Goal: Information Seeking & Learning: Learn about a topic

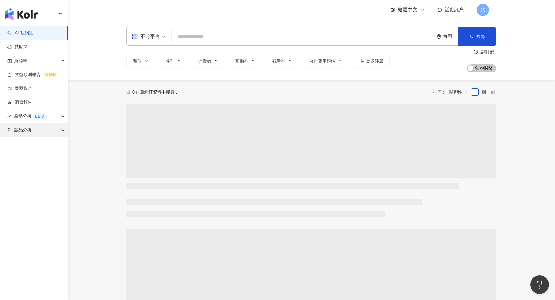
click at [48, 129] on div "競品分析" at bounding box center [34, 130] width 68 height 14
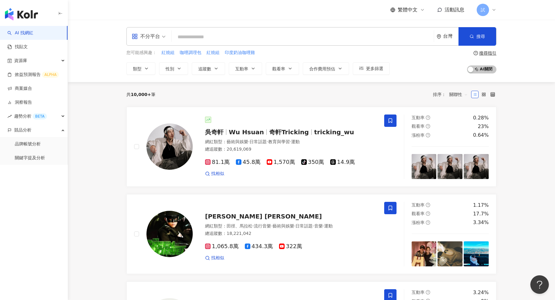
click at [230, 39] on input "search" at bounding box center [302, 37] width 257 height 12
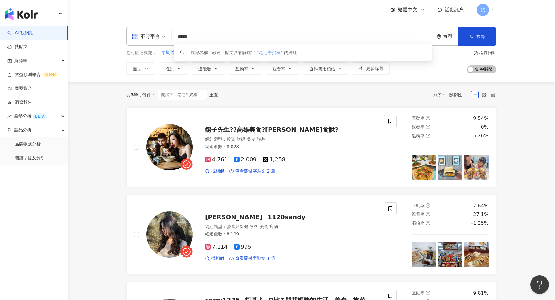
type input "*****"
click at [310, 91] on div "共 3 筆 條件 ： 關鍵字：老宅牛奶棒 重置 排序： 關聯性" at bounding box center [311, 94] width 370 height 10
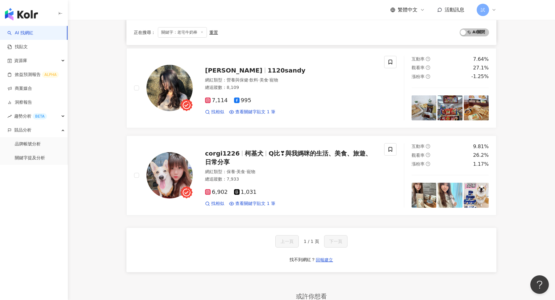
scroll to position [16, 0]
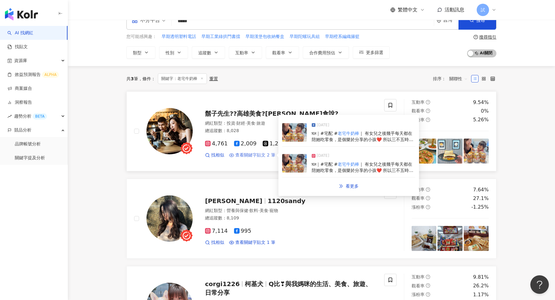
click at [256, 154] on span "查看關鍵字貼文 2 筆" at bounding box center [255, 155] width 40 height 6
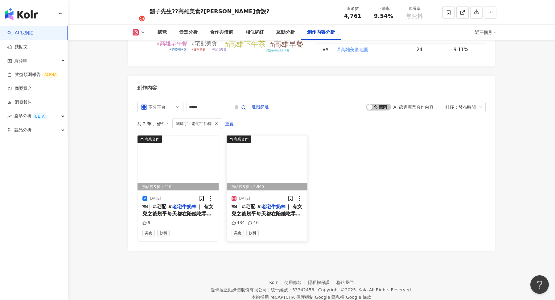
scroll to position [1797, 0]
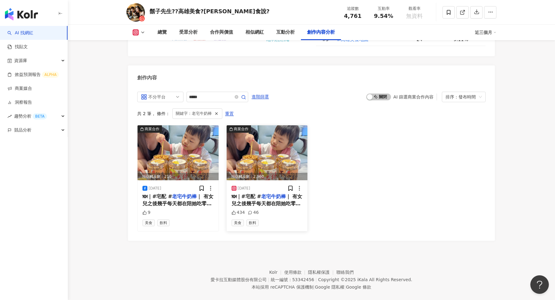
click at [272, 193] on mark "老宅牛奶棒" at bounding box center [273, 196] width 25 height 6
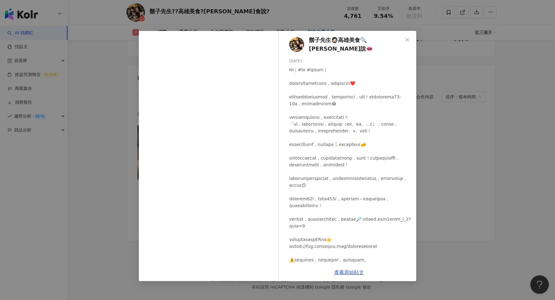
scroll to position [88, 0]
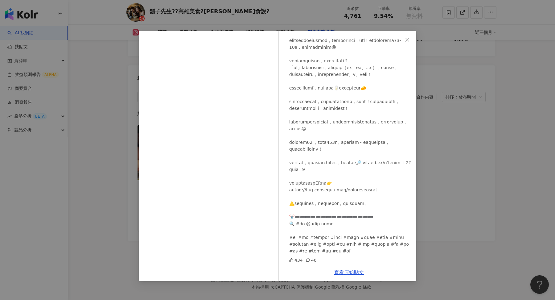
click at [459, 127] on div "鬍子先生🧔🏻高雄美食🔍趙食說👄 2025/8/13 434 46 查看原始貼文" at bounding box center [277, 150] width 555 height 300
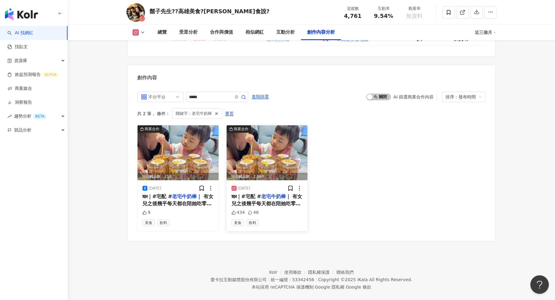
scroll to position [1797, 0]
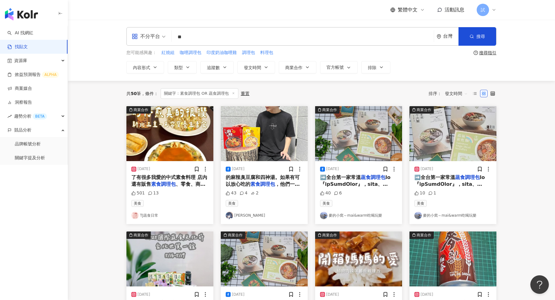
type input "*"
click at [218, 37] on input "search" at bounding box center [302, 36] width 257 height 13
type input "*"
type input "*****"
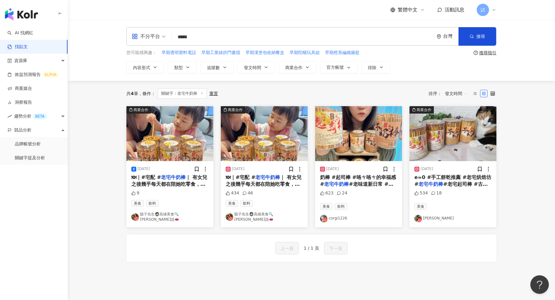
drag, startPoint x: 202, startPoint y: 35, endPoint x: 153, endPoint y: 38, distance: 48.8
click at [153, 38] on div "不分平台 老宅牛奶棒 ***** 台灣 搜尋 searchOperator 插入語法 完全符合 "" 聯集 OR 交集 AND 排除 - 群組 {}" at bounding box center [311, 36] width 370 height 18
click at [33, 34] on link "AI 找網紅" at bounding box center [20, 33] width 26 height 6
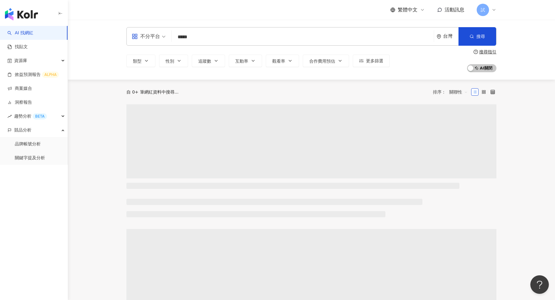
type input "*****"
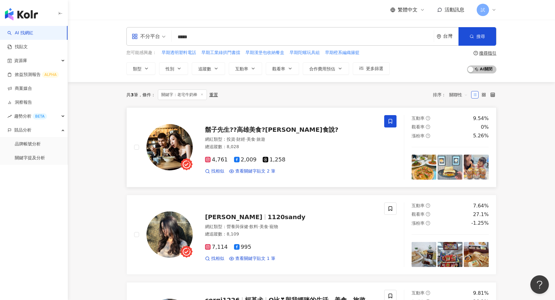
click at [392, 120] on icon at bounding box center [390, 121] width 4 height 5
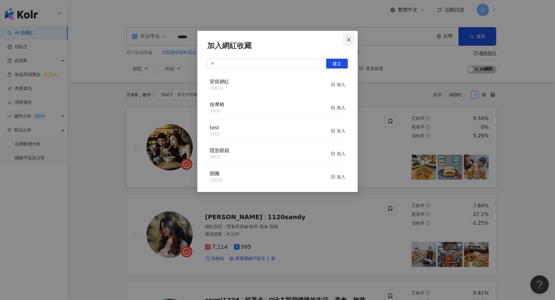
click at [345, 41] on span "Close" at bounding box center [349, 39] width 12 height 5
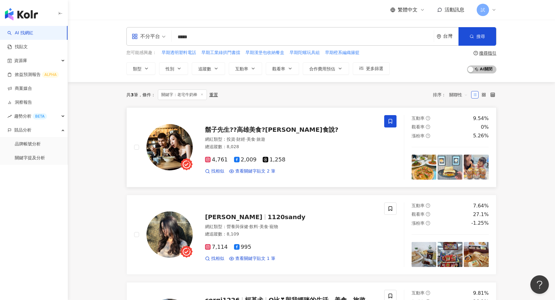
click at [389, 123] on span at bounding box center [390, 121] width 12 height 12
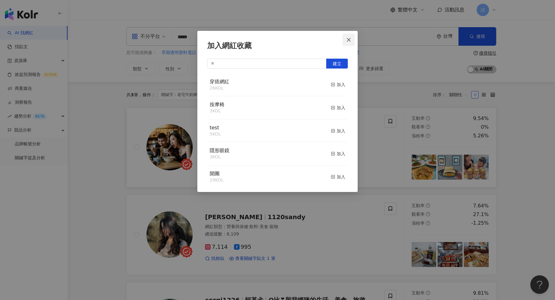
click at [353, 39] on span "Close" at bounding box center [349, 39] width 12 height 5
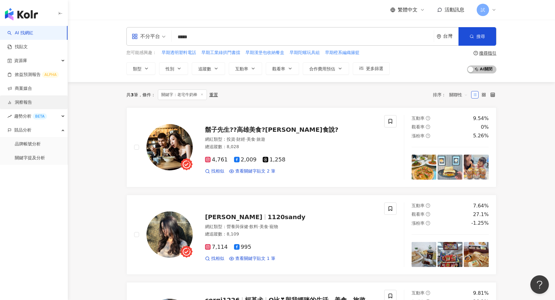
click at [27, 99] on link "洞察報告" at bounding box center [19, 102] width 25 height 6
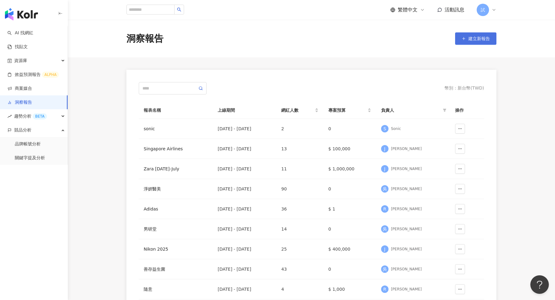
click at [472, 43] on button "建立新報告" at bounding box center [475, 38] width 41 height 12
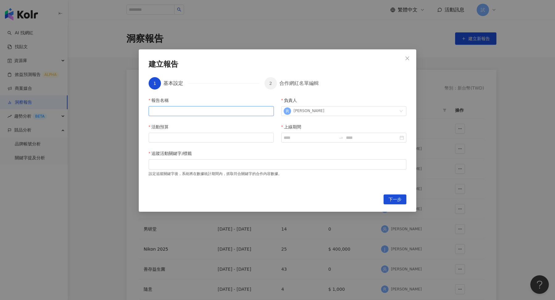
click at [213, 113] on input "報告名稱" at bounding box center [211, 111] width 125 height 10
type input "*"
click at [404, 55] on button "Close" at bounding box center [407, 58] width 12 height 12
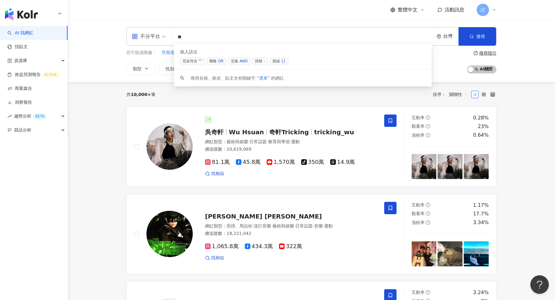
type input "*"
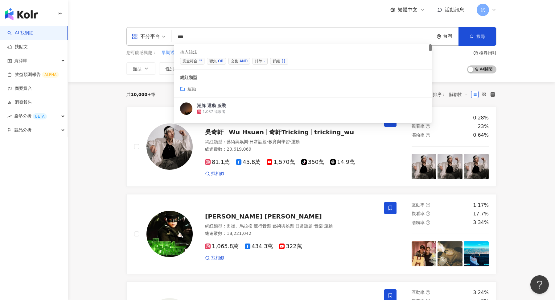
click at [218, 62] on div "OR" at bounding box center [221, 61] width 6 height 6
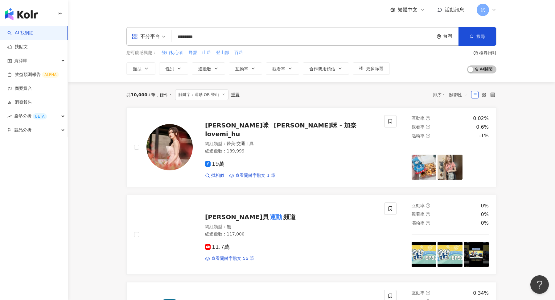
type input "********"
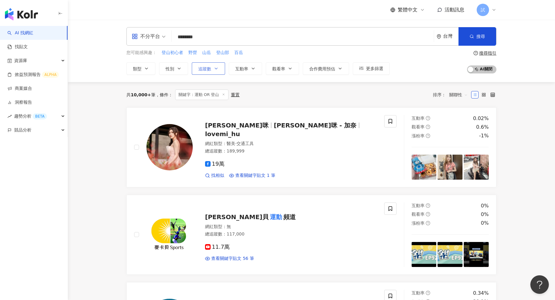
click at [217, 66] on icon "button" at bounding box center [216, 68] width 5 height 5
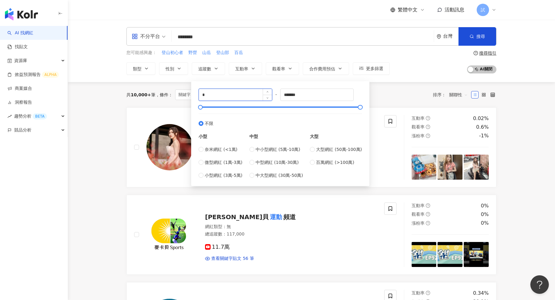
click at [222, 96] on input "*" at bounding box center [235, 95] width 73 height 12
type input "*"
click at [247, 67] on span "互動率" at bounding box center [241, 68] width 13 height 5
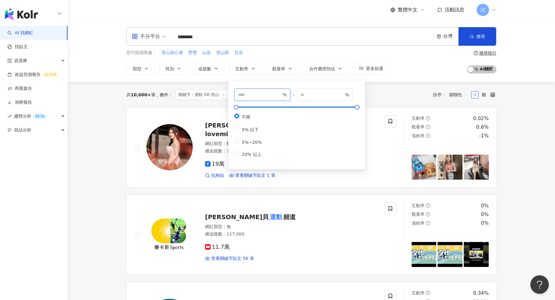
click at [249, 96] on input "number" at bounding box center [259, 94] width 43 height 7
type input "*"
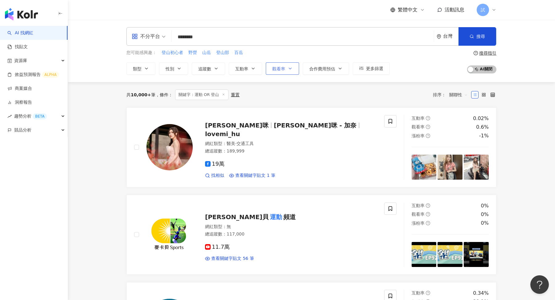
click at [281, 72] on button "觀看率" at bounding box center [282, 68] width 33 height 12
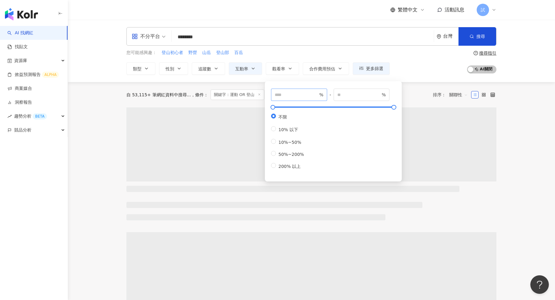
click at [293, 90] on span "%" at bounding box center [299, 94] width 56 height 12
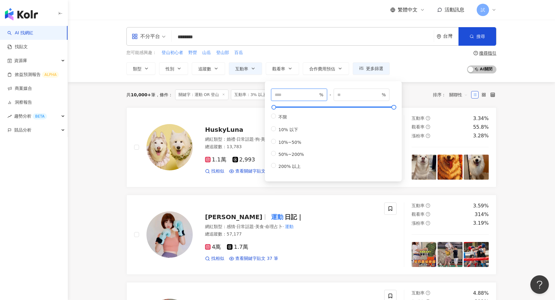
type input "**"
click at [513, 77] on div "不分平台 ******** 台灣 搜尋 customizedTag keyword 網紅類型 運動 運動 / 登山攀岩 搜尋名稱、敘述、貼文含有關鍵字 “ 運…" at bounding box center [311, 51] width 487 height 62
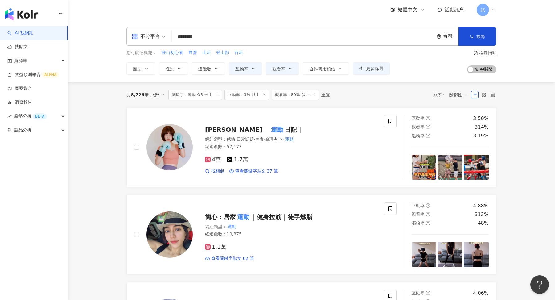
click at [453, 94] on span "關聯性" at bounding box center [458, 95] width 18 height 10
click at [455, 159] on div "關鍵字" at bounding box center [458, 159] width 15 height 7
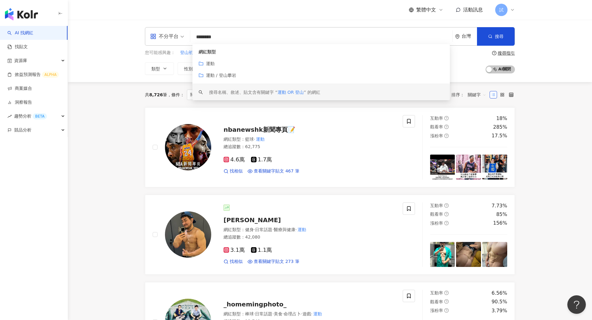
click at [209, 37] on input "********" at bounding box center [321, 37] width 257 height 12
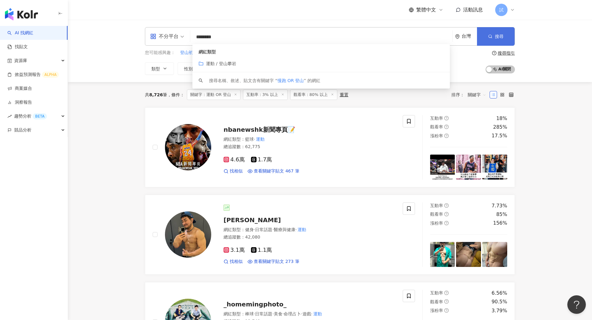
type input "********"
click at [507, 39] on button "搜尋" at bounding box center [496, 36] width 38 height 18
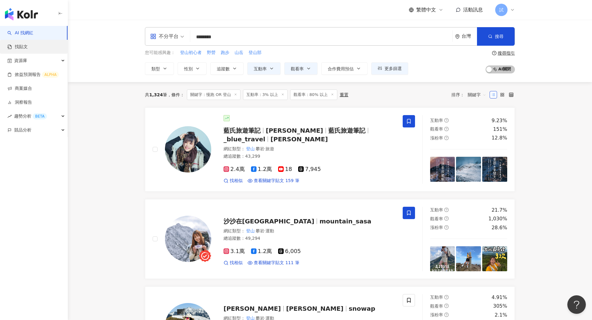
click at [28, 47] on link "找貼文" at bounding box center [17, 47] width 20 height 6
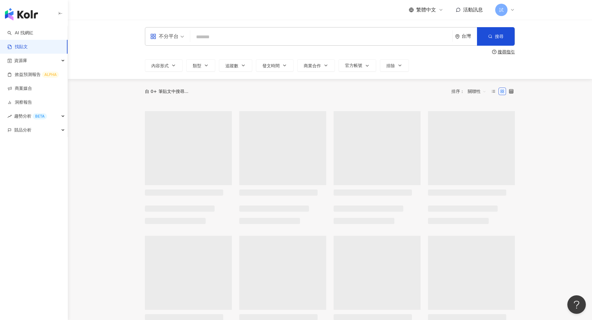
click at [259, 42] on input "search" at bounding box center [321, 36] width 257 height 13
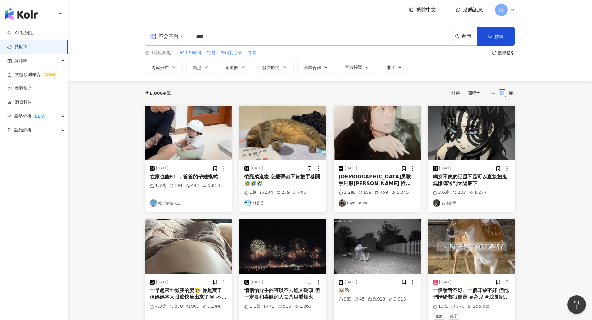
type input "****"
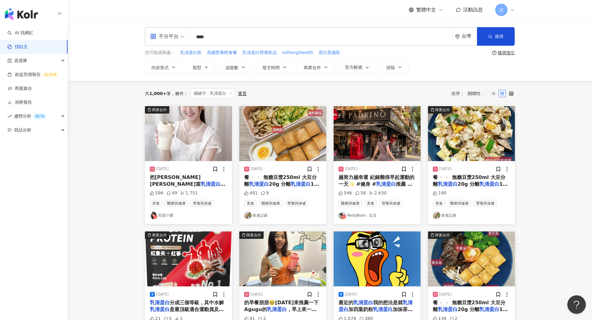
click at [475, 93] on span "關聯性" at bounding box center [477, 93] width 18 height 10
click at [470, 158] on div "發文時間" at bounding box center [477, 158] width 17 height 7
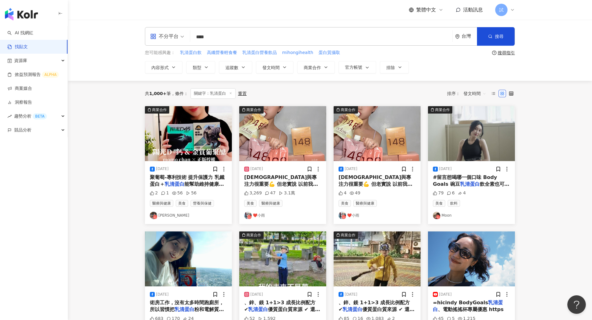
click at [222, 36] on input "****" at bounding box center [321, 36] width 257 height 13
click at [35, 125] on div "競品分析" at bounding box center [34, 130] width 68 height 14
click at [33, 158] on link "關鍵字提及分析" at bounding box center [30, 158] width 30 height 6
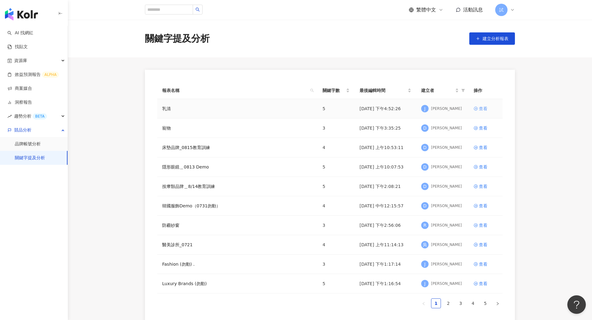
click at [485, 108] on div "查看" at bounding box center [483, 108] width 9 height 7
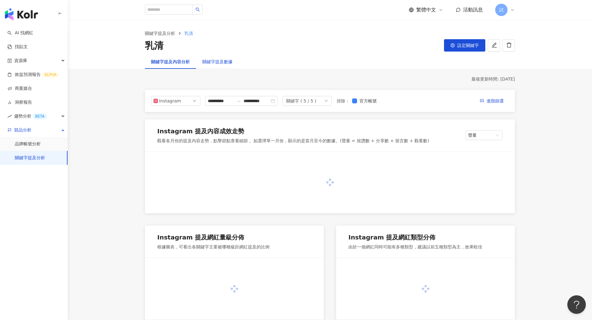
click at [220, 63] on div "關鍵字提及數據" at bounding box center [217, 61] width 30 height 7
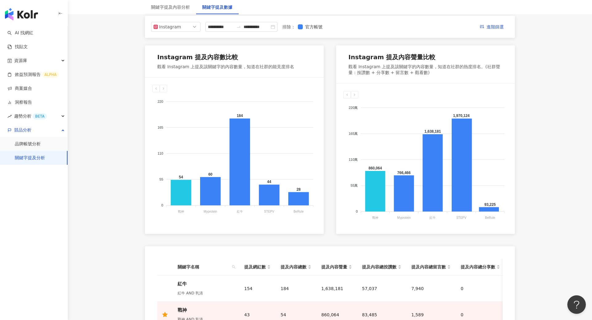
scroll to position [198, 0]
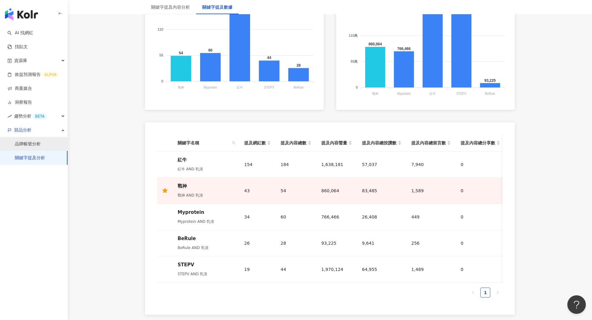
click at [26, 141] on link "品牌帳號分析" at bounding box center [28, 144] width 26 height 6
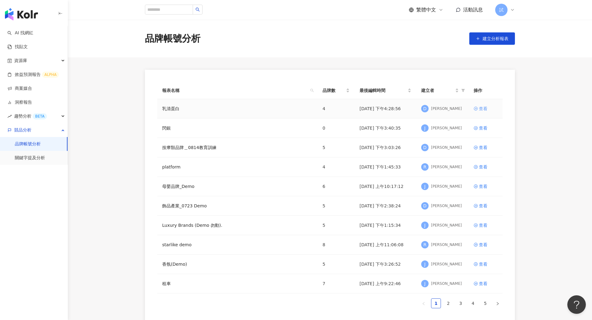
click at [482, 107] on div "查看" at bounding box center [483, 108] width 9 height 7
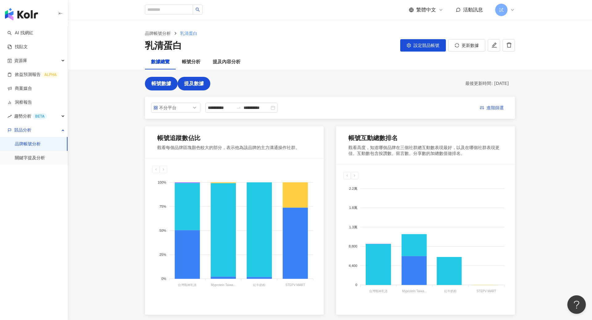
click at [198, 86] on button "提及數據" at bounding box center [194, 84] width 33 height 14
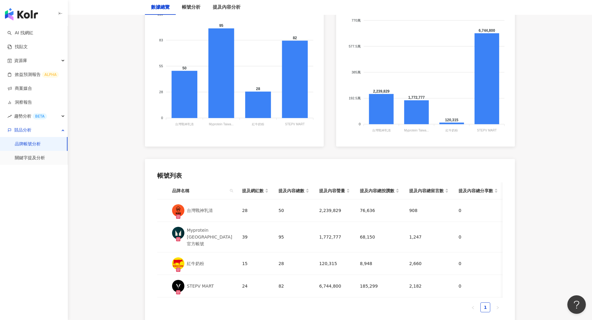
scroll to position [177, 0]
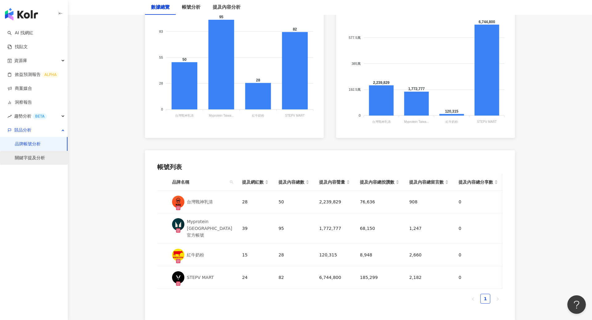
click at [36, 155] on link "關鍵字提及分析" at bounding box center [30, 158] width 30 height 6
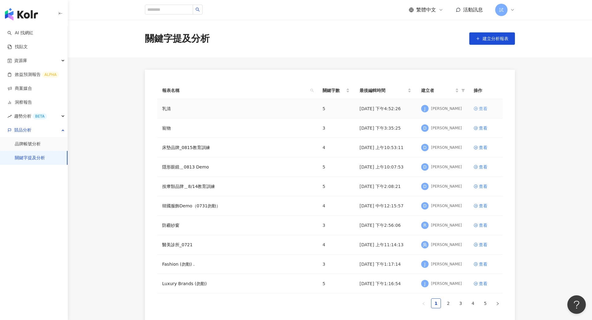
click at [488, 107] on link "查看" at bounding box center [486, 108] width 24 height 7
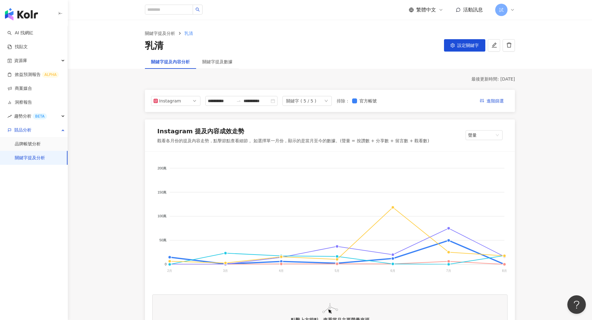
scroll to position [44, 0]
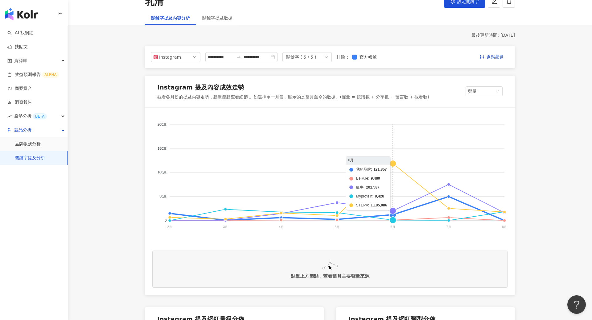
click at [394, 166] on foreignobject "我的品牌 BeRule 紅牛 Myprotein STEPV" at bounding box center [329, 176] width 355 height 123
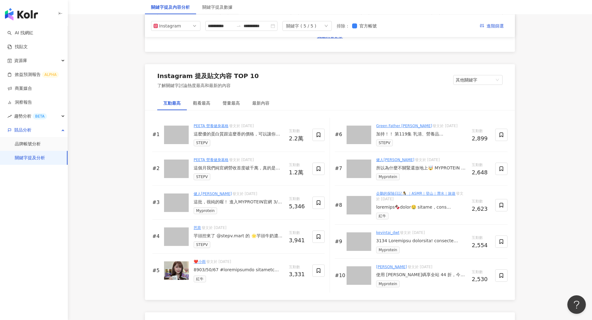
scroll to position [887, 0]
